Goal: Information Seeking & Learning: Learn about a topic

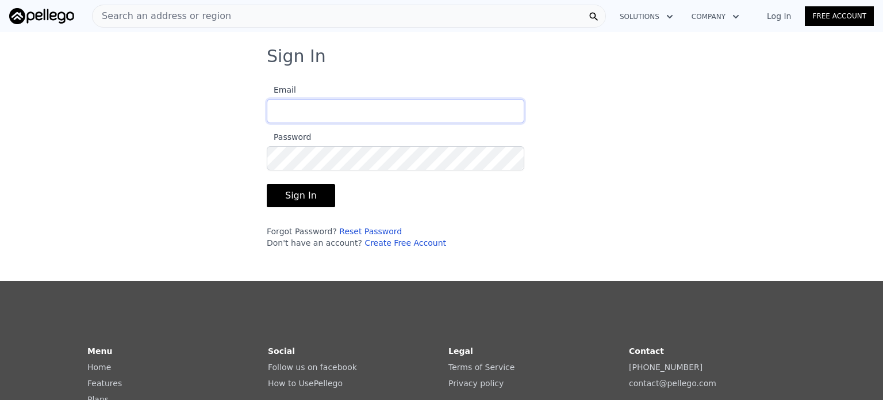
type input "[EMAIL_ADDRESS][DOMAIN_NAME]"
click at [307, 198] on button "Sign In" at bounding box center [301, 195] width 68 height 23
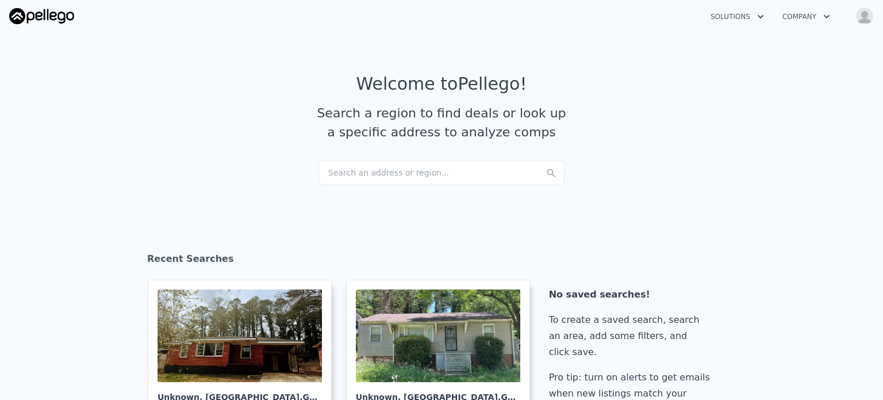
click at [368, 169] on div "Search an address or region..." at bounding box center [442, 172] width 246 height 25
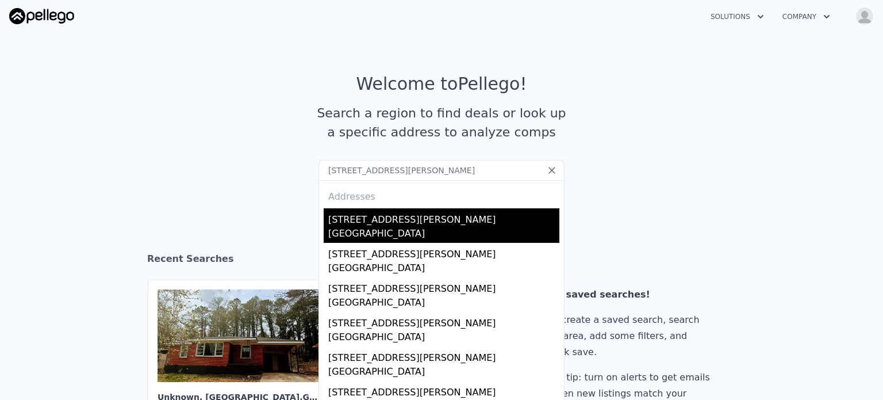
type input "[STREET_ADDRESS][PERSON_NAME]"
click at [397, 234] on div "[GEOGRAPHIC_DATA]" at bounding box center [443, 235] width 231 height 16
